Goal: Information Seeking & Learning: Learn about a topic

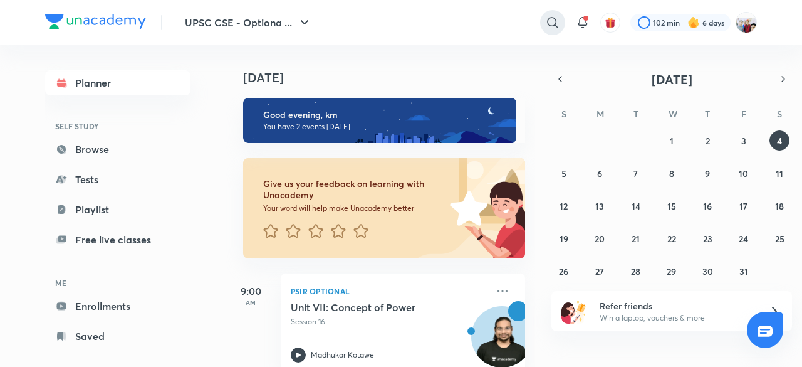
click at [552, 22] on icon at bounding box center [552, 22] width 15 height 15
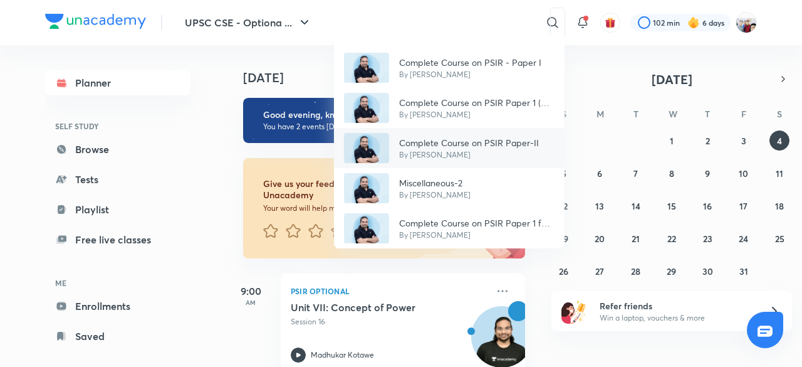
click at [462, 139] on p "Complete Course on PSIR Paper-II" at bounding box center [469, 142] width 140 height 13
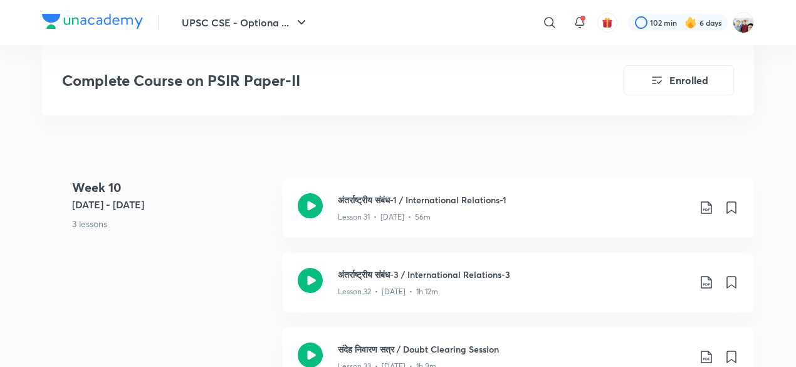
scroll to position [3233, 0]
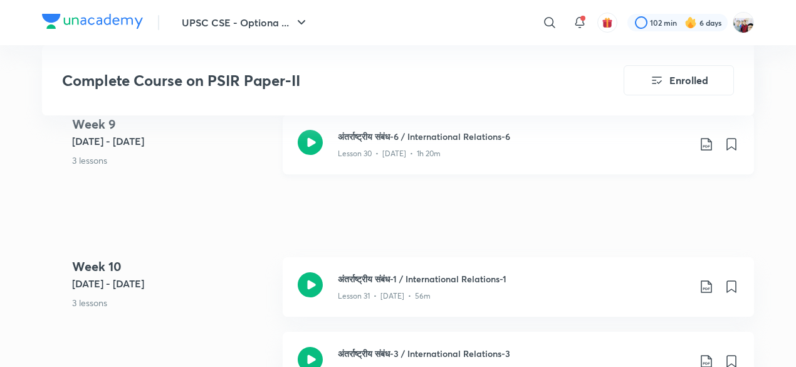
click at [706, 139] on icon at bounding box center [706, 144] width 15 height 15
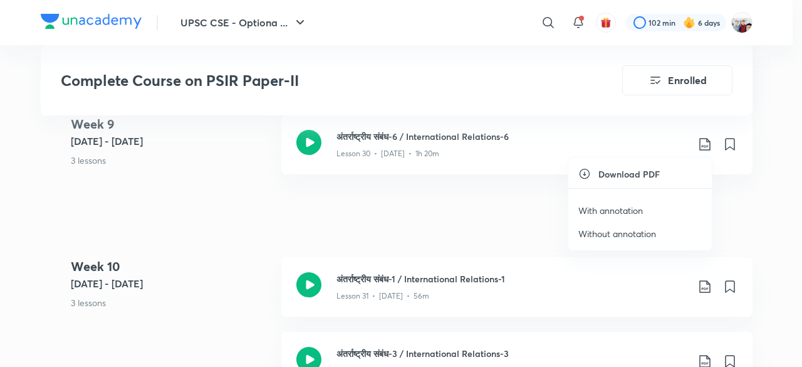
click at [623, 200] on li "With annotation" at bounding box center [640, 210] width 144 height 23
click at [622, 206] on p "With annotation" at bounding box center [610, 210] width 65 height 13
